Goal: Task Accomplishment & Management: Manage account settings

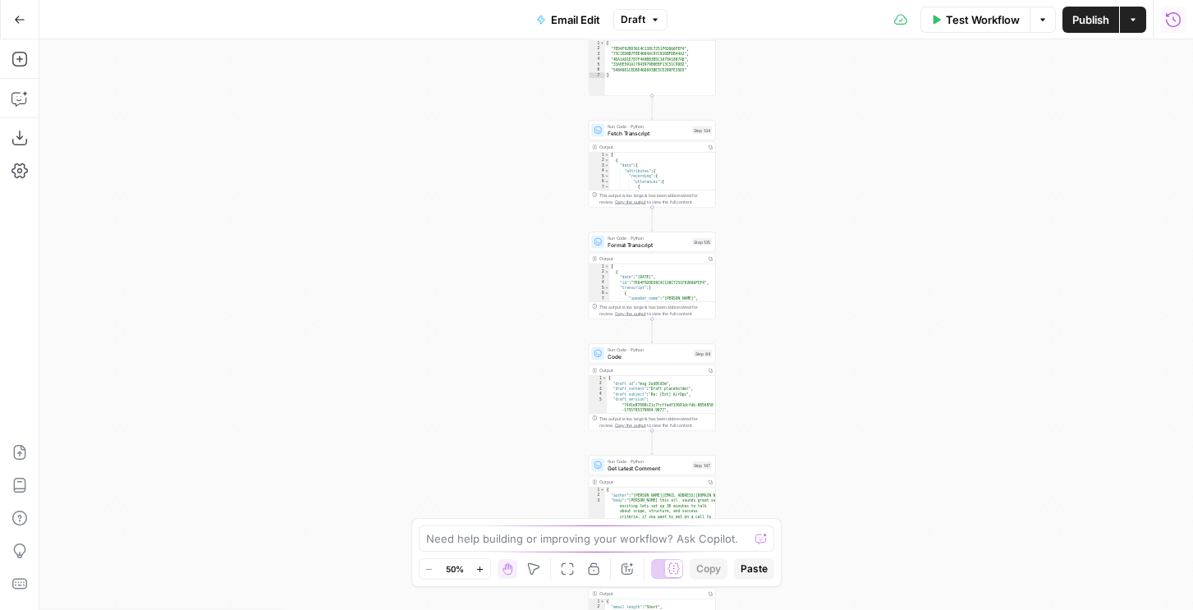
click at [1173, 23] on icon "button" at bounding box center [1173, 19] width 16 height 16
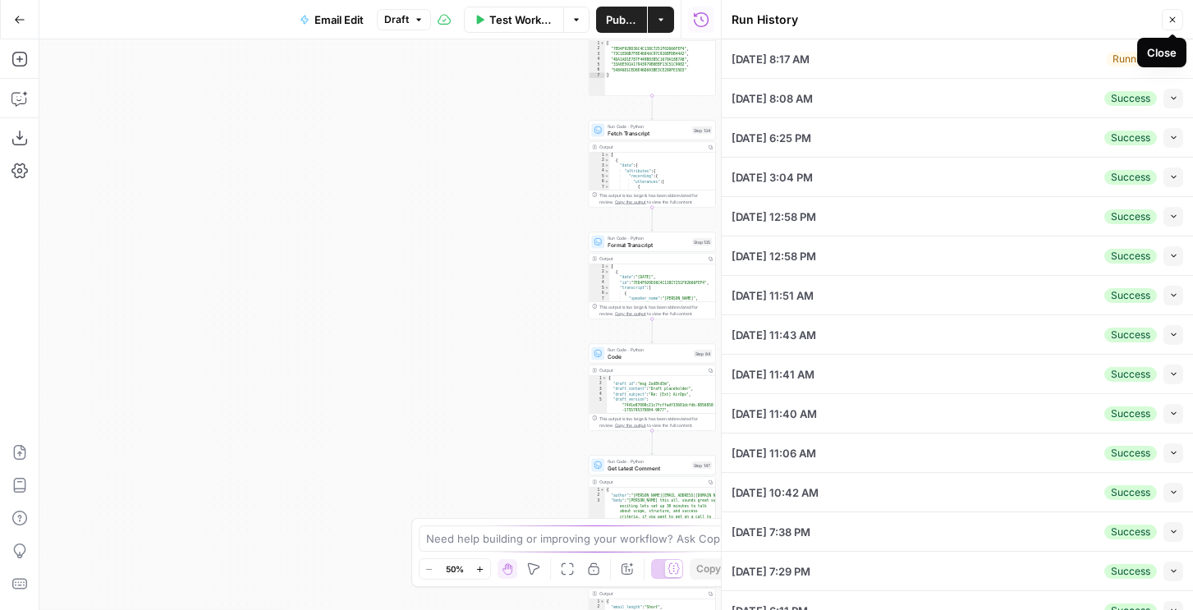
click at [1076, 56] on div "08/29/25 at 8:17 AM Running Collapse" at bounding box center [958, 58] width 452 height 39
drag, startPoint x: 1187, startPoint y: 57, endPoint x: 1178, endPoint y: 57, distance: 9.0
click at [1187, 57] on li "08/29/25 at 8:17 AM Running Collapse View Logs" at bounding box center [957, 58] width 471 height 39
click at [1177, 57] on icon "button" at bounding box center [1173, 58] width 9 height 9
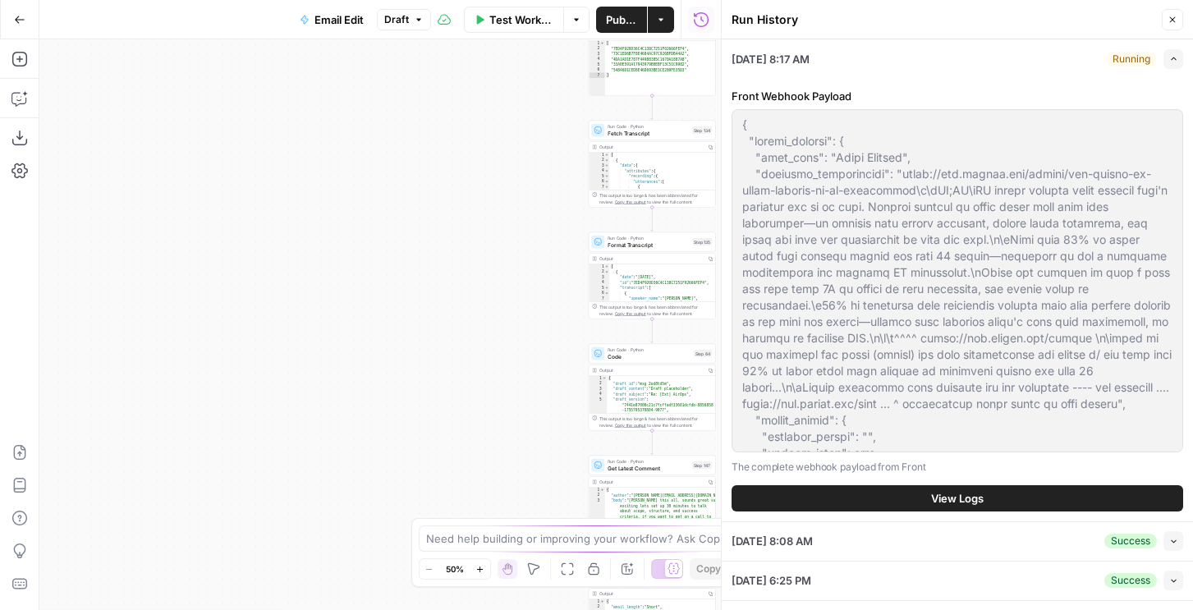
click at [979, 494] on span "View Logs" at bounding box center [957, 498] width 53 height 16
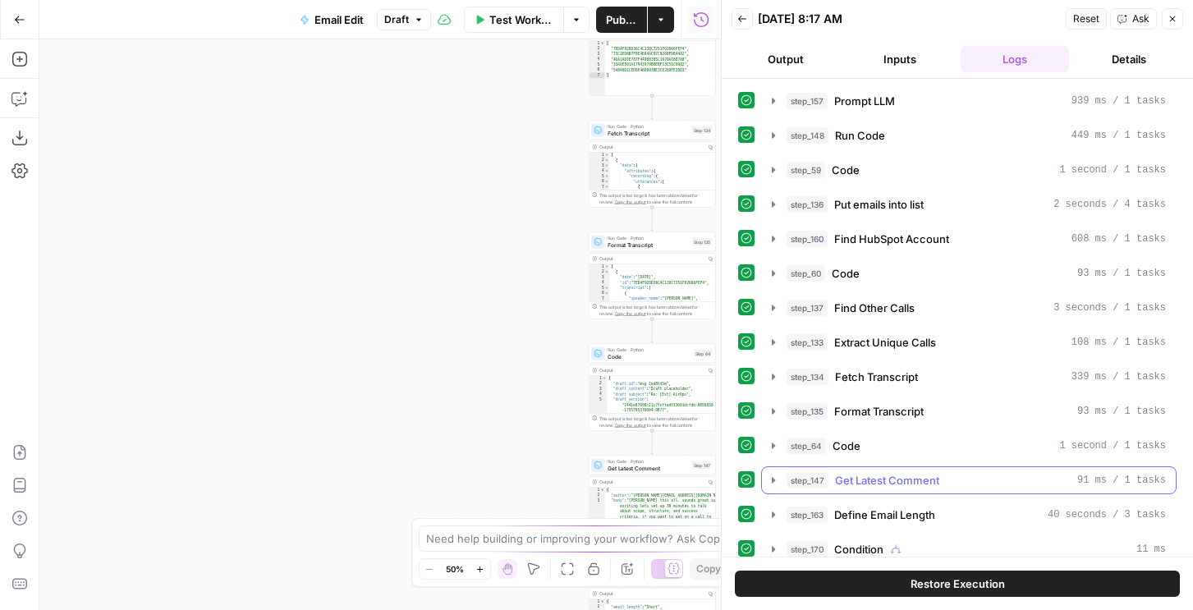
click at [978, 487] on div "step_147 Get Latest Comment 91 ms / 1 tasks" at bounding box center [976, 480] width 379 height 16
click at [977, 486] on div "step_147 Get Latest Comment 91 ms / 1 tasks" at bounding box center [976, 480] width 379 height 16
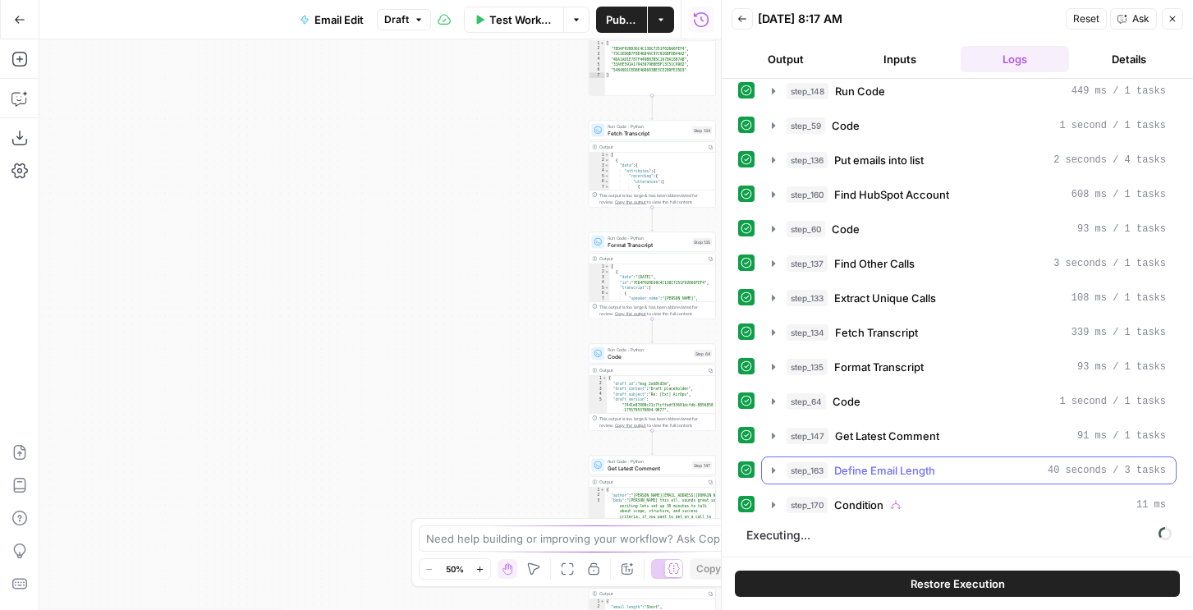
click at [947, 461] on button "step_163 Define Email Length 40 seconds / 3 tasks" at bounding box center [969, 470] width 414 height 26
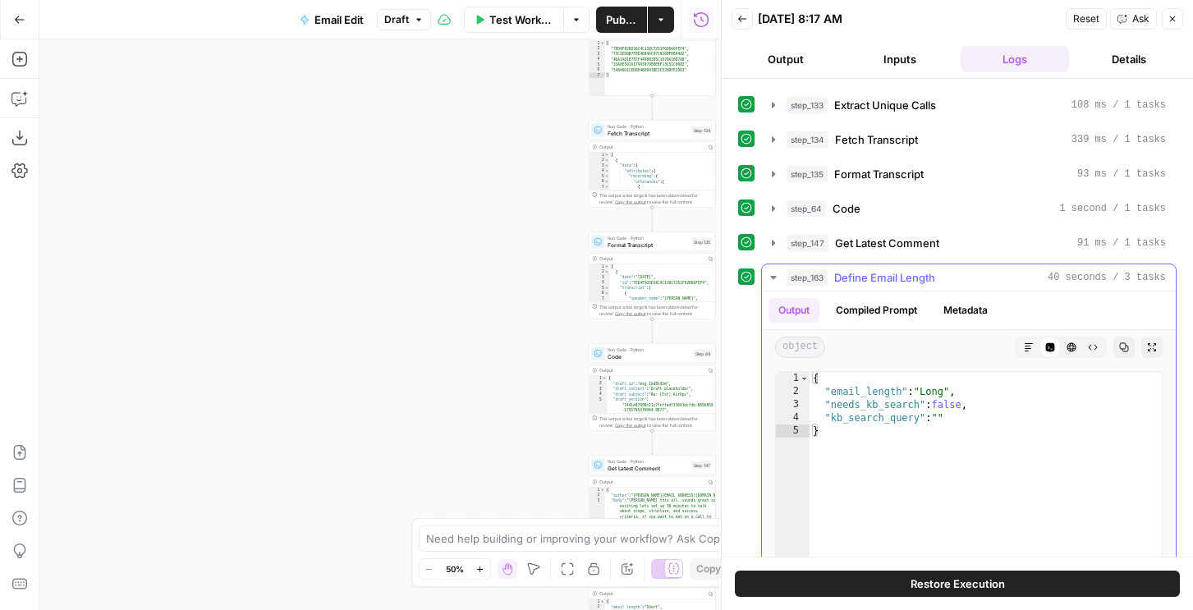
scroll to position [167, 0]
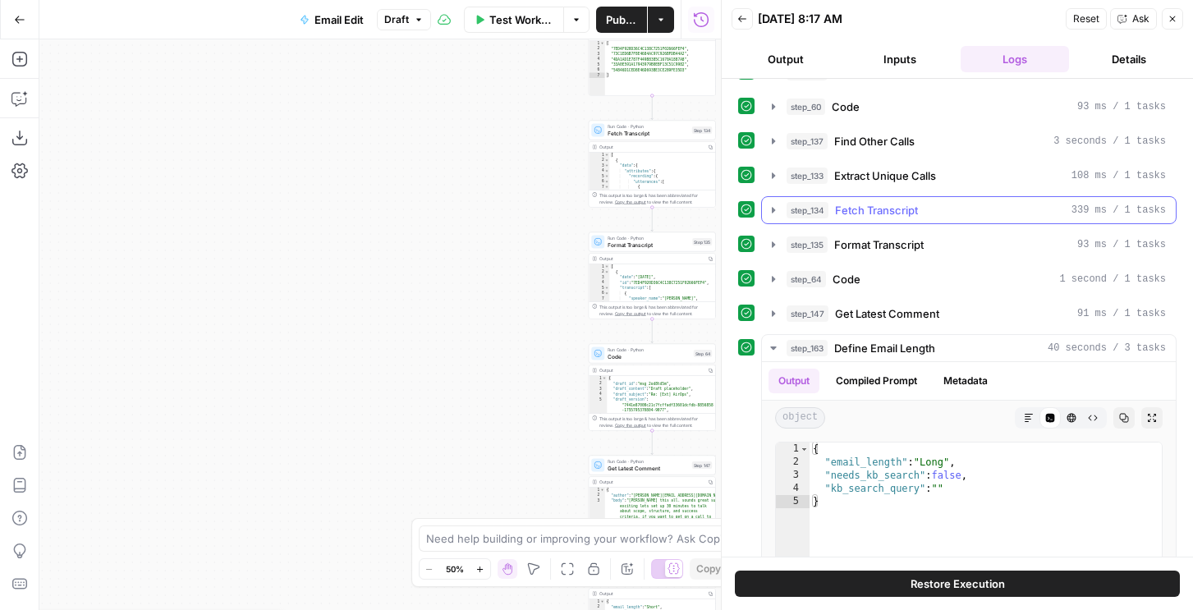
click at [916, 205] on span "Fetch Transcript" at bounding box center [876, 210] width 83 height 16
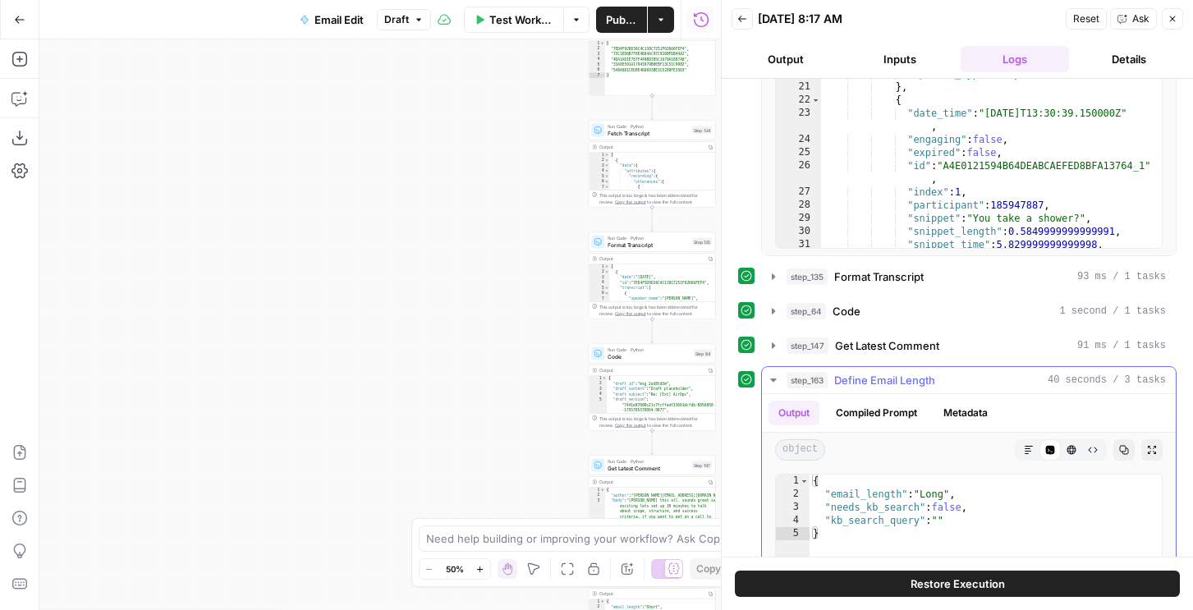
scroll to position [867, 0]
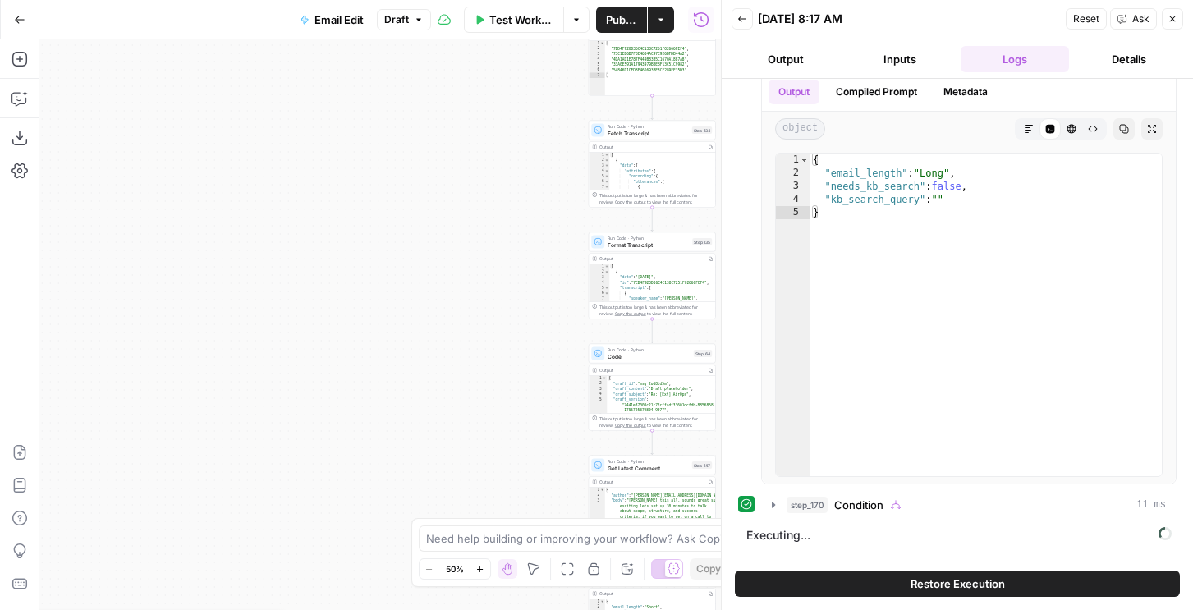
click at [857, 575] on button "Restore Execution" at bounding box center [957, 584] width 445 height 26
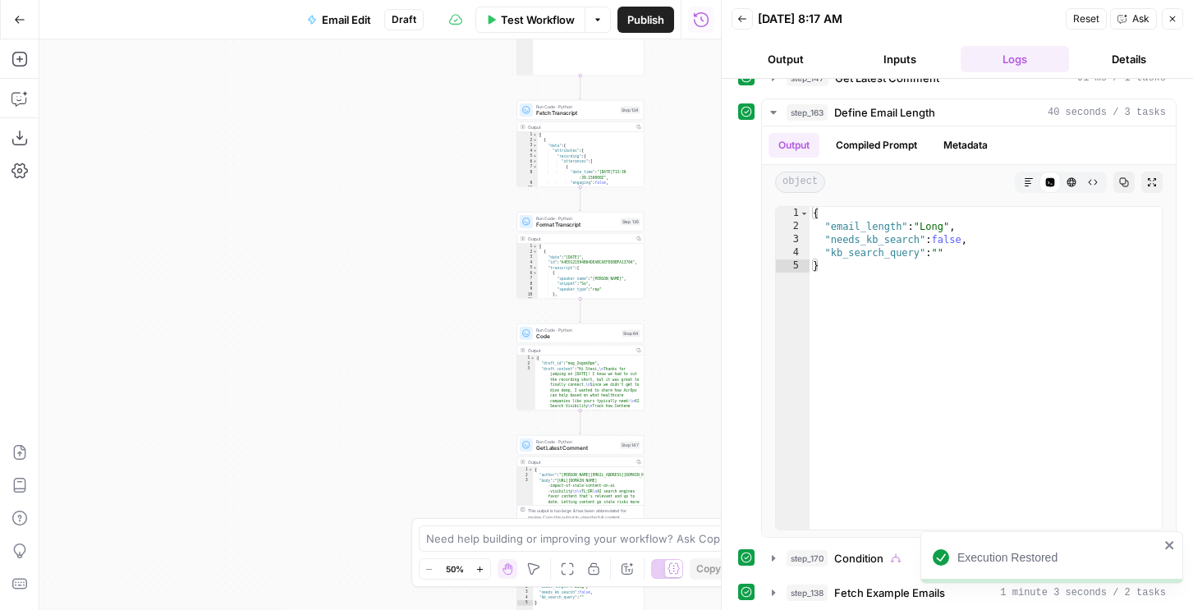
scroll to position [848, 0]
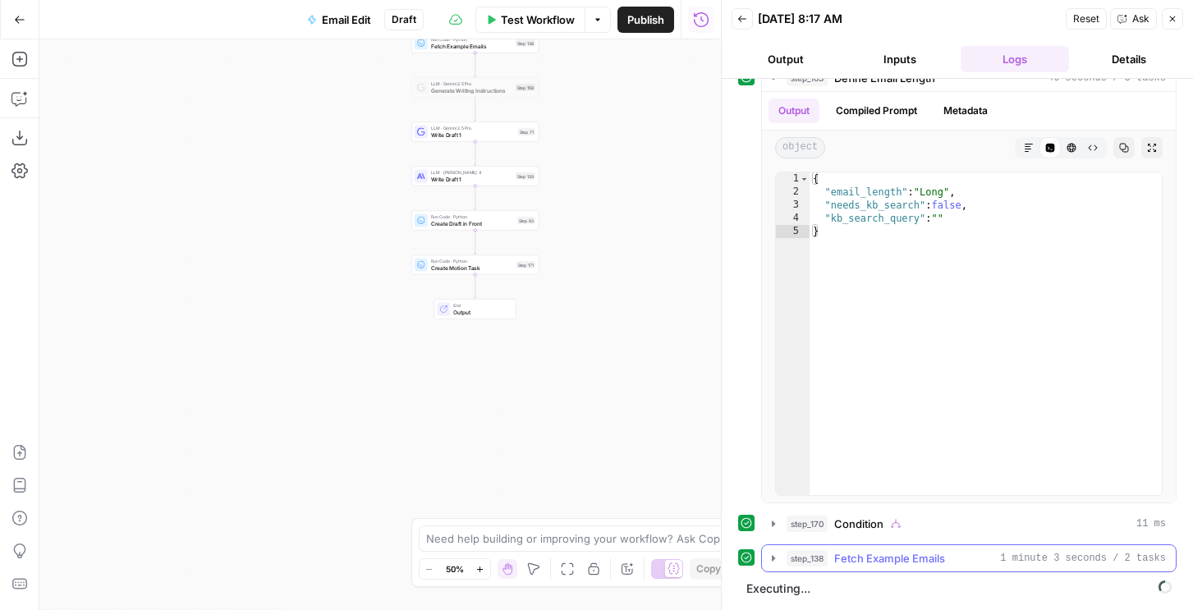
click at [860, 558] on span "Fetch Example Emails" at bounding box center [889, 558] width 111 height 16
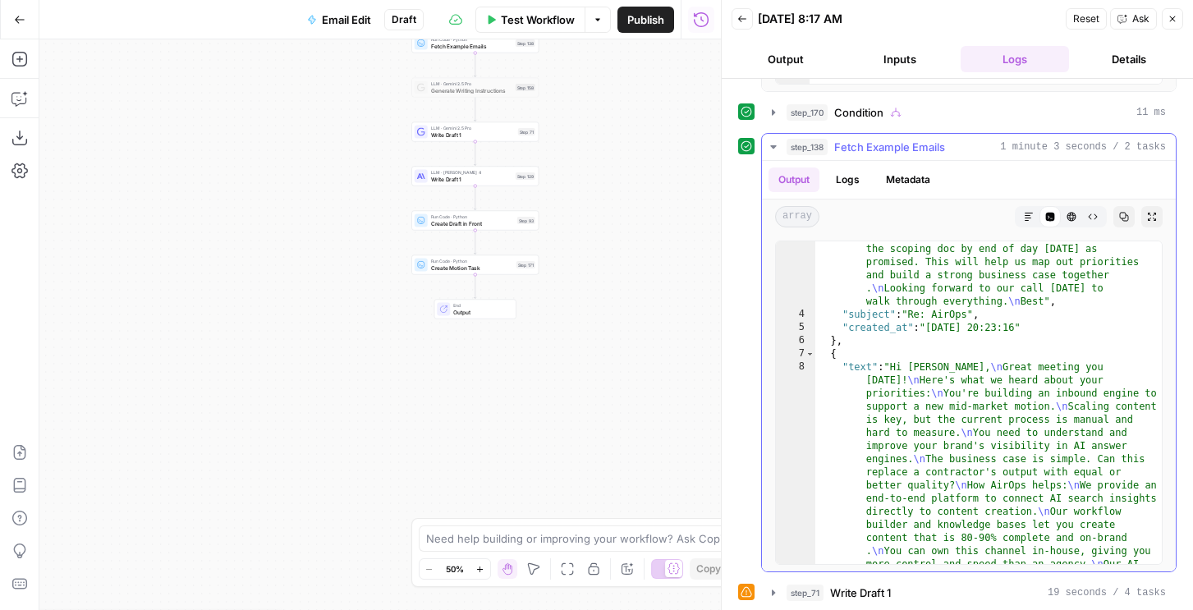
scroll to position [441, 0]
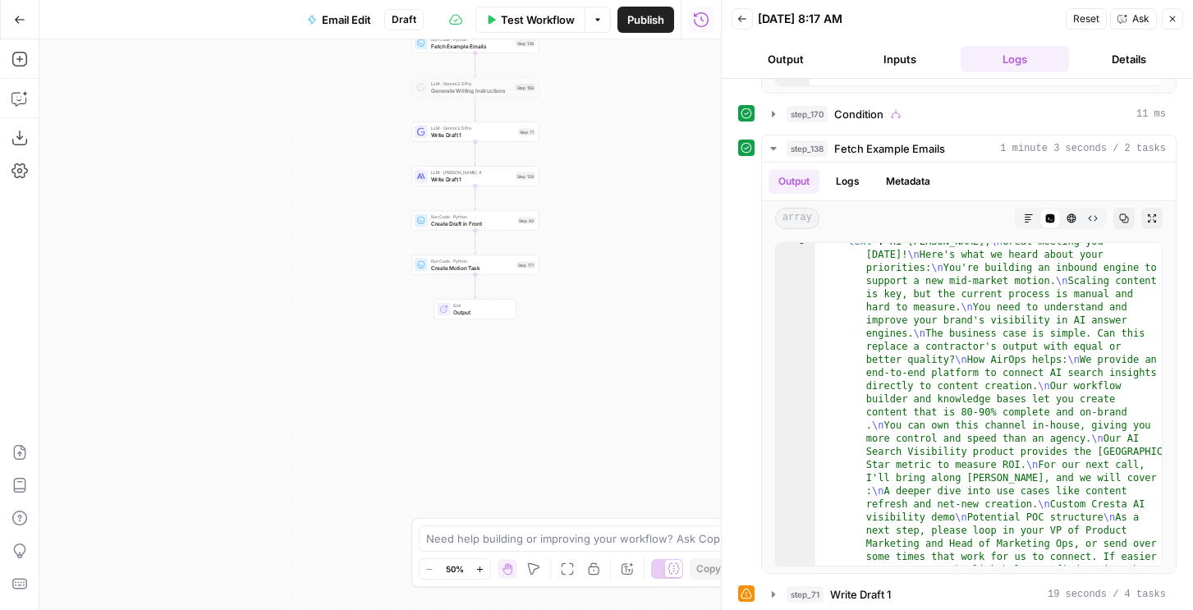
click at [865, 589] on span "Write Draft 1" at bounding box center [860, 594] width 61 height 16
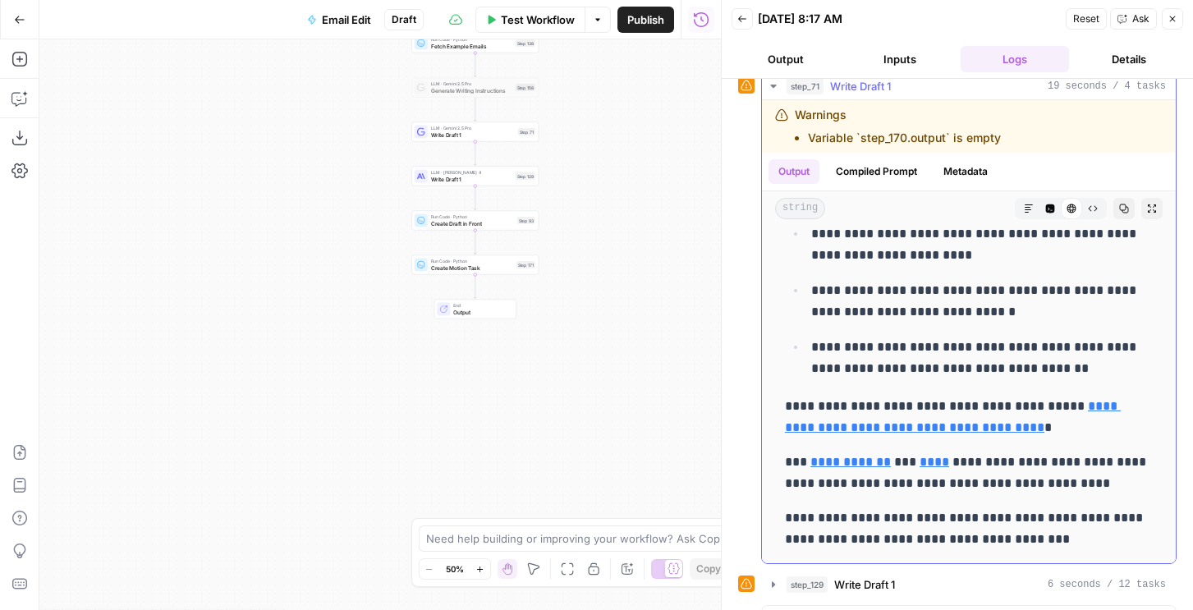
scroll to position [1837, 0]
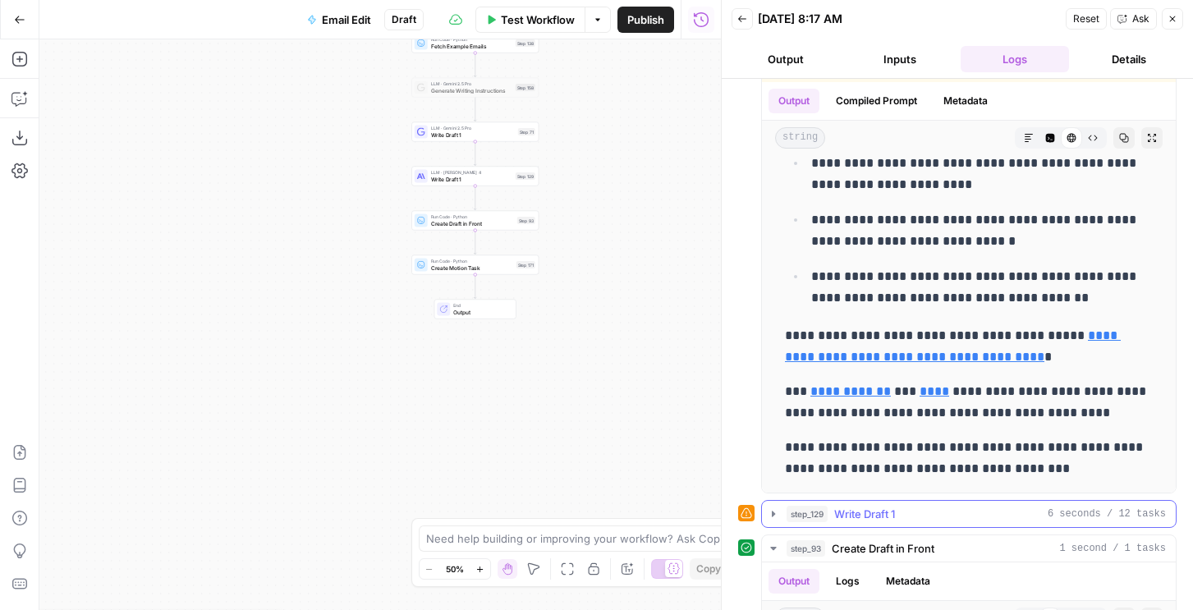
click at [860, 519] on span "Write Draft 1" at bounding box center [864, 514] width 61 height 16
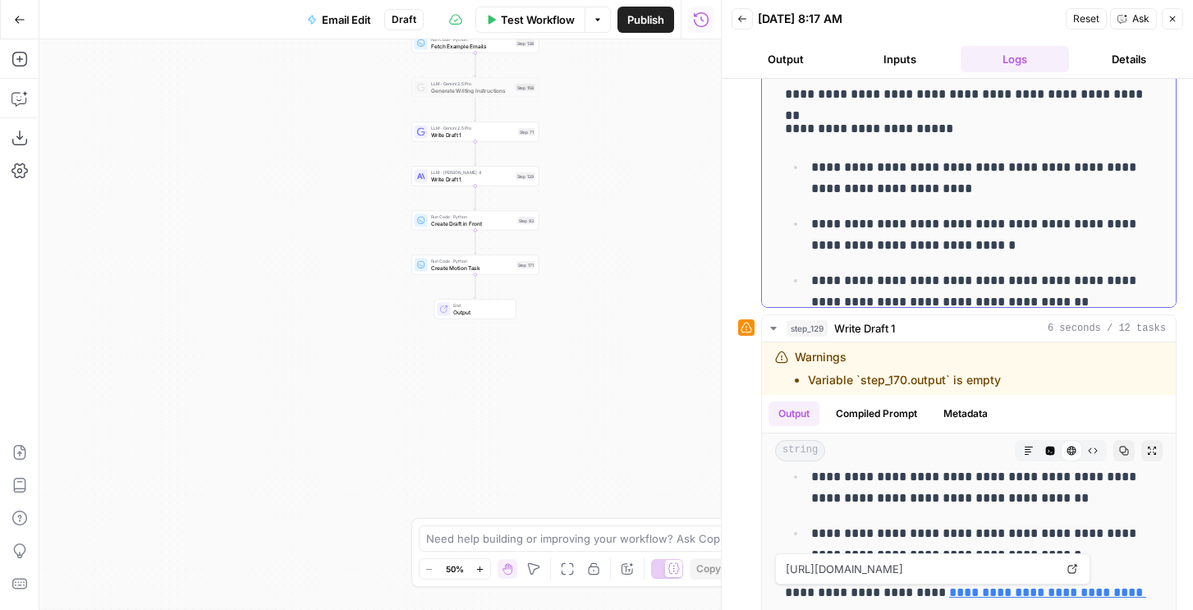
scroll to position [0, 0]
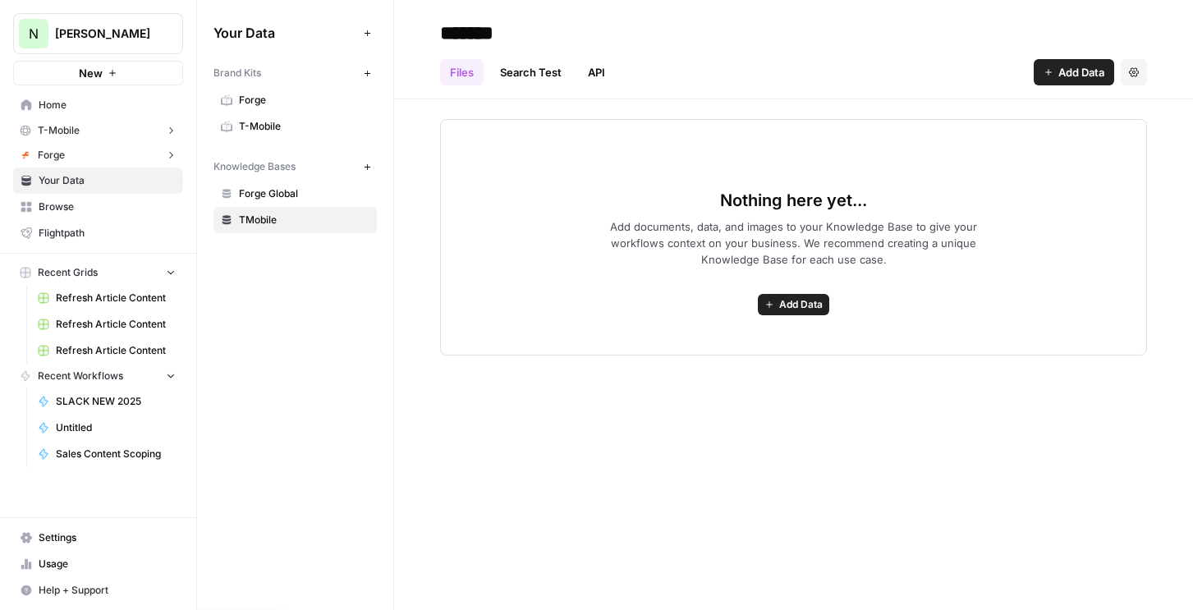
click at [114, 30] on span "Nicole G" at bounding box center [104, 33] width 99 height 16
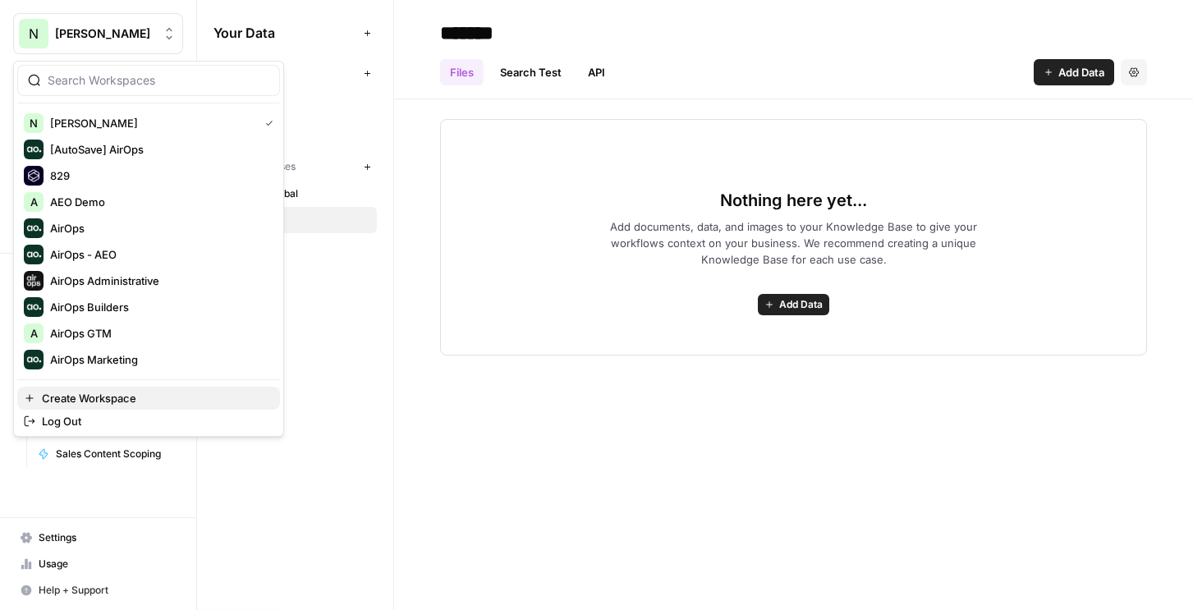
click at [99, 397] on span "Create Workspace" at bounding box center [154, 398] width 225 height 16
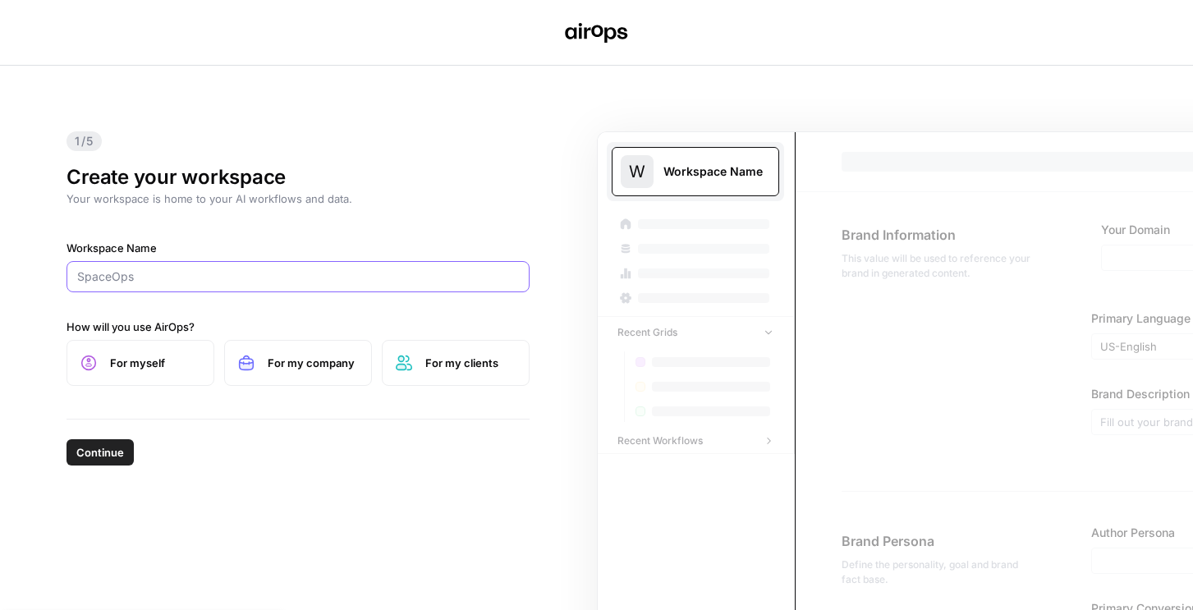
click at [211, 278] on input "Workspace Name" at bounding box center [298, 277] width 442 height 16
type input "Honeywell"
click at [273, 345] on label "For my company" at bounding box center [298, 363] width 148 height 46
click at [108, 445] on span "Continue" at bounding box center [100, 452] width 48 height 16
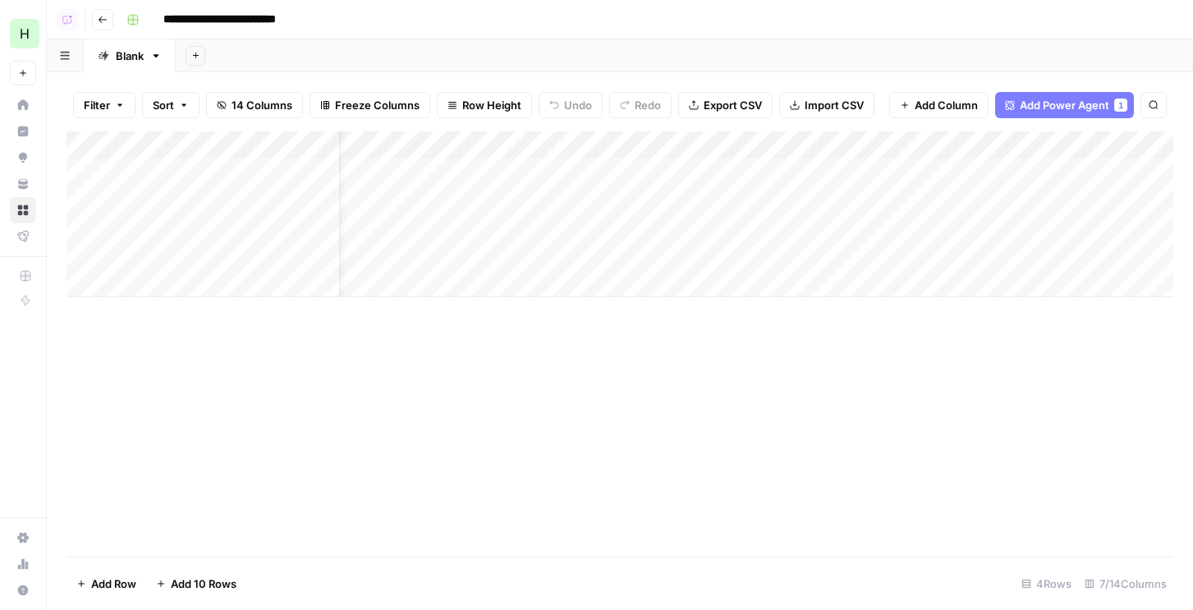
scroll to position [0, 51]
click at [1049, 172] on div "Add Column" at bounding box center [620, 214] width 1107 height 166
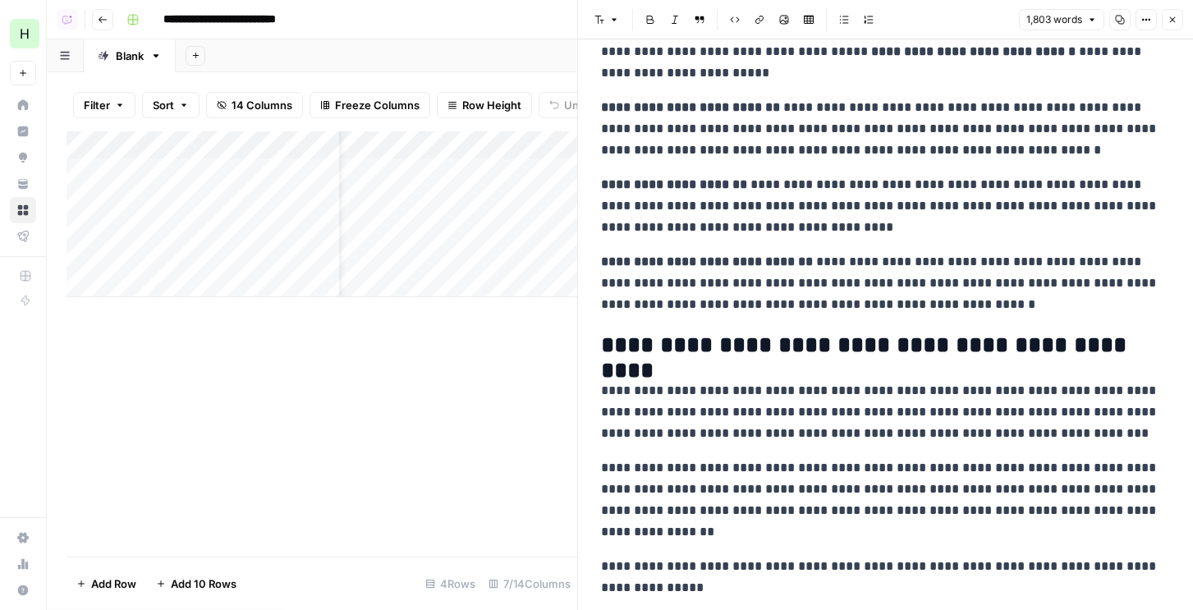
scroll to position [1092, 0]
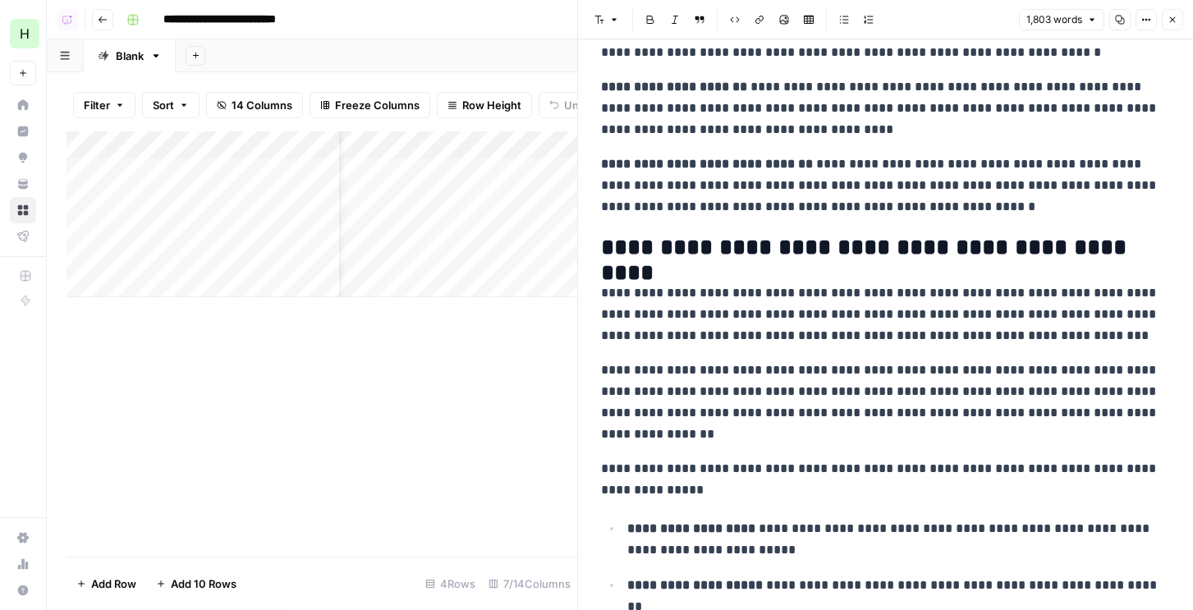
click at [1166, 18] on button "Close" at bounding box center [1172, 19] width 21 height 21
